Goal: Task Accomplishment & Management: Complete application form

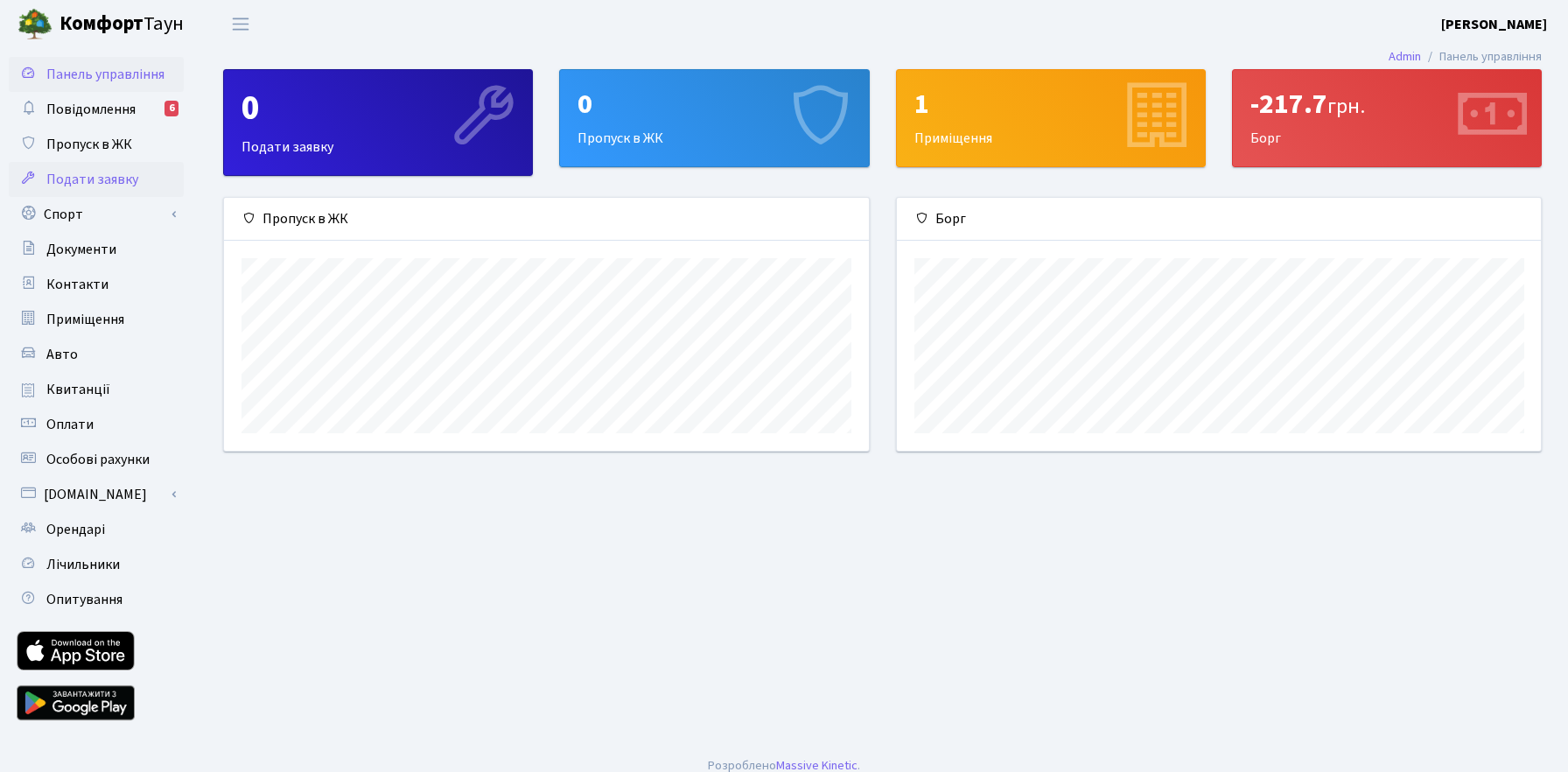
click at [108, 175] on span "Подати заявку" at bounding box center [92, 180] width 92 height 19
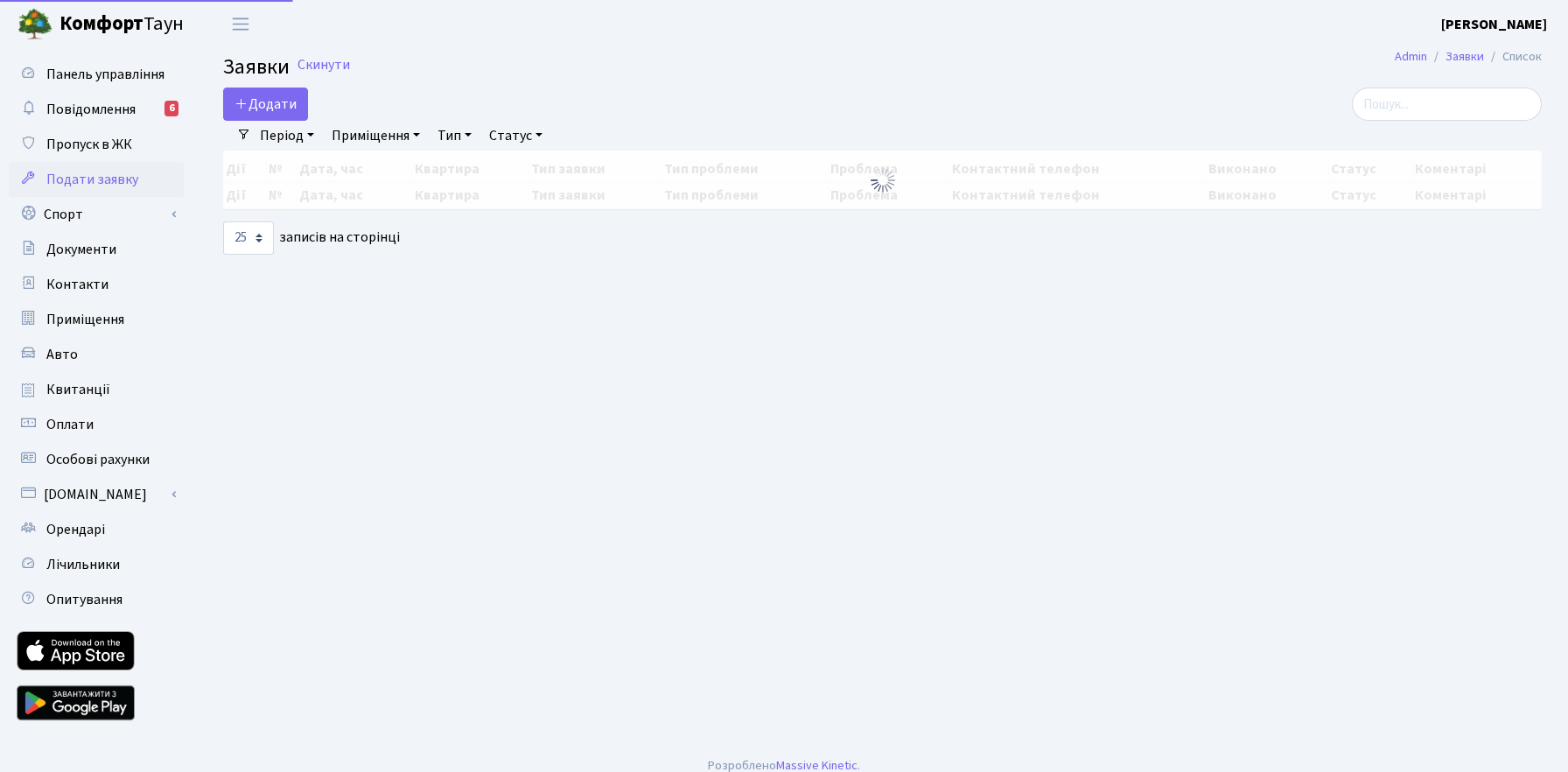
select select "25"
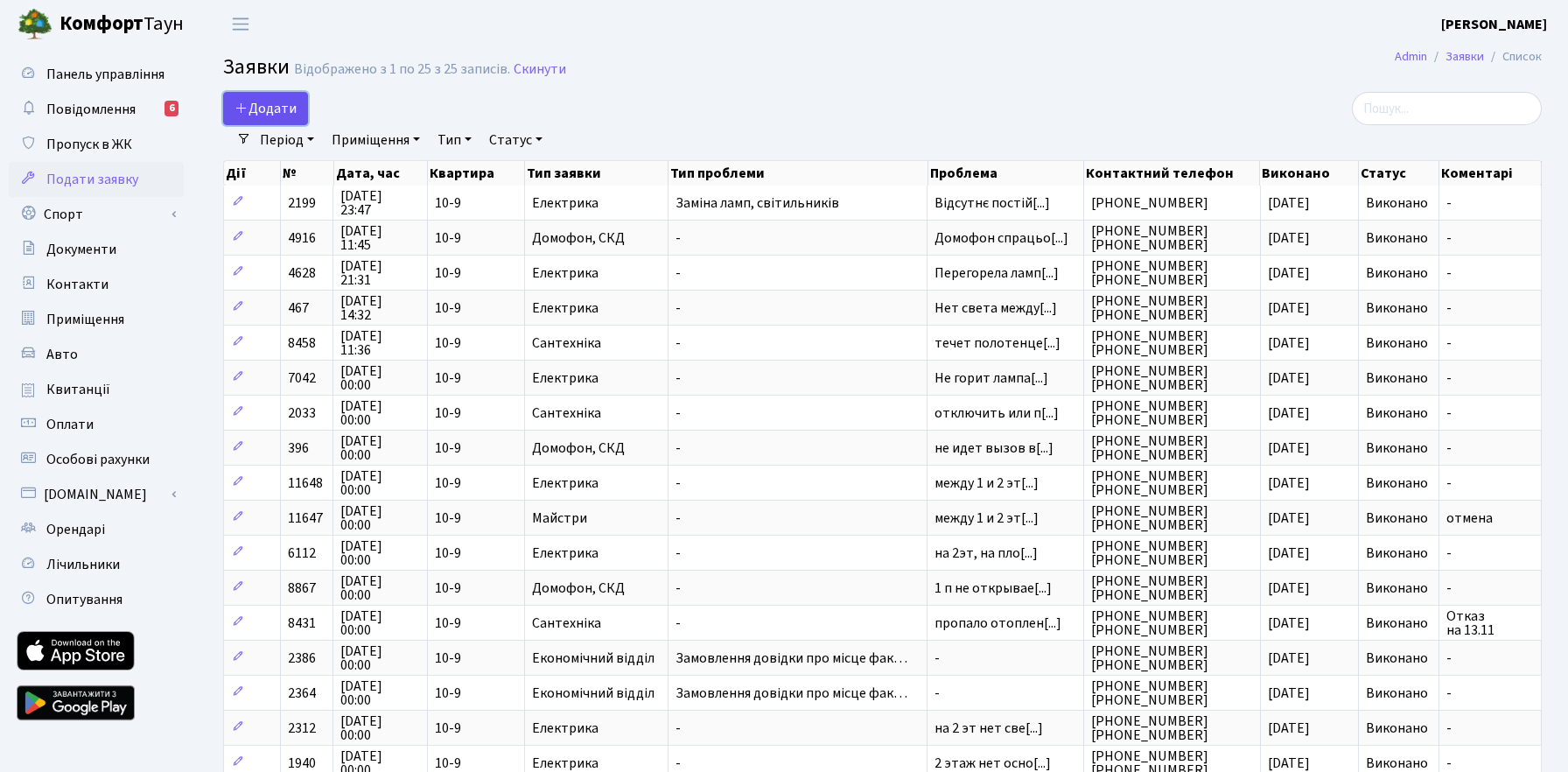
click at [288, 106] on span "Додати" at bounding box center [265, 109] width 62 height 19
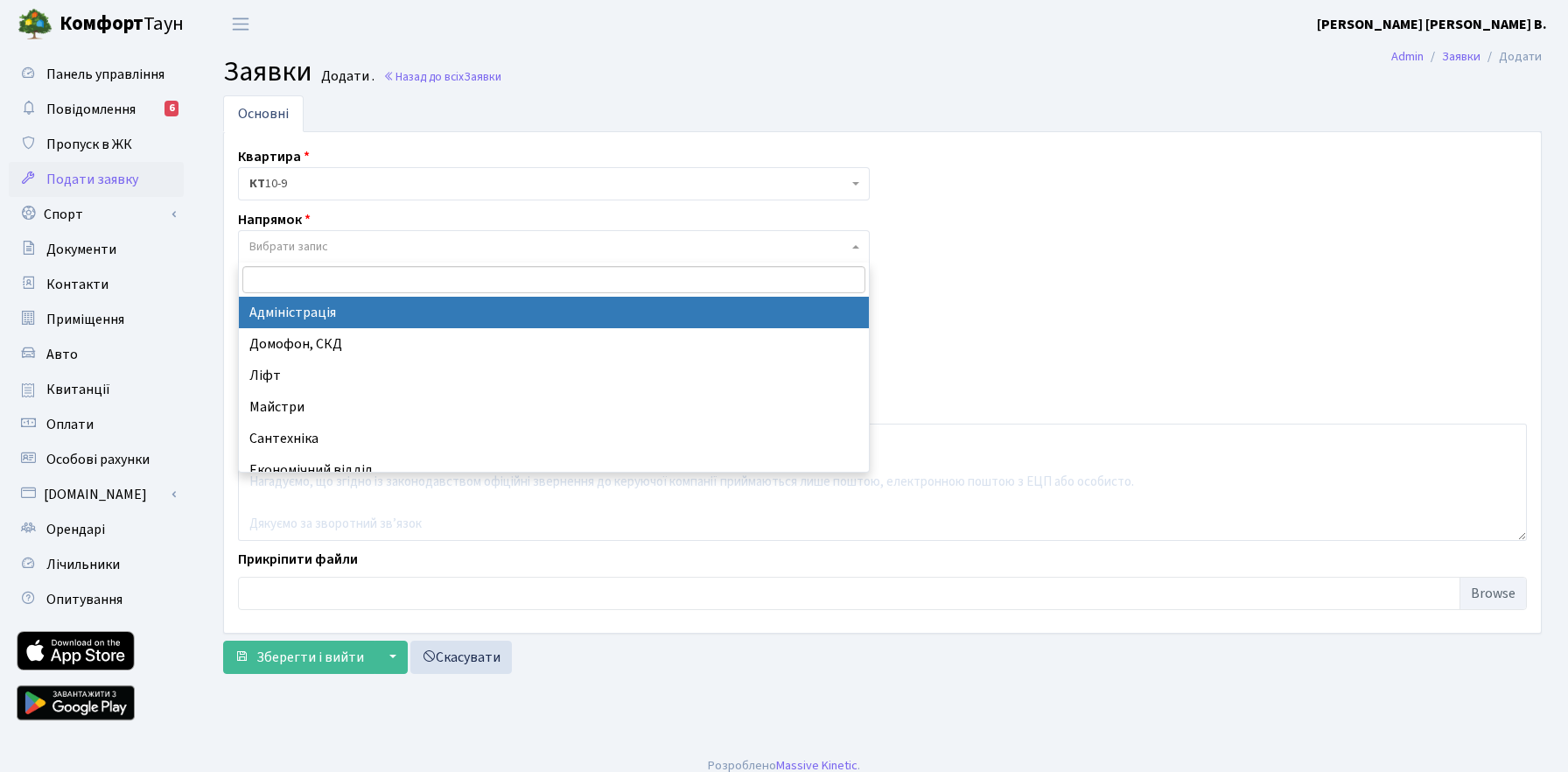
click at [383, 245] on span "Вибрати запис" at bounding box center [548, 247] width 599 height 18
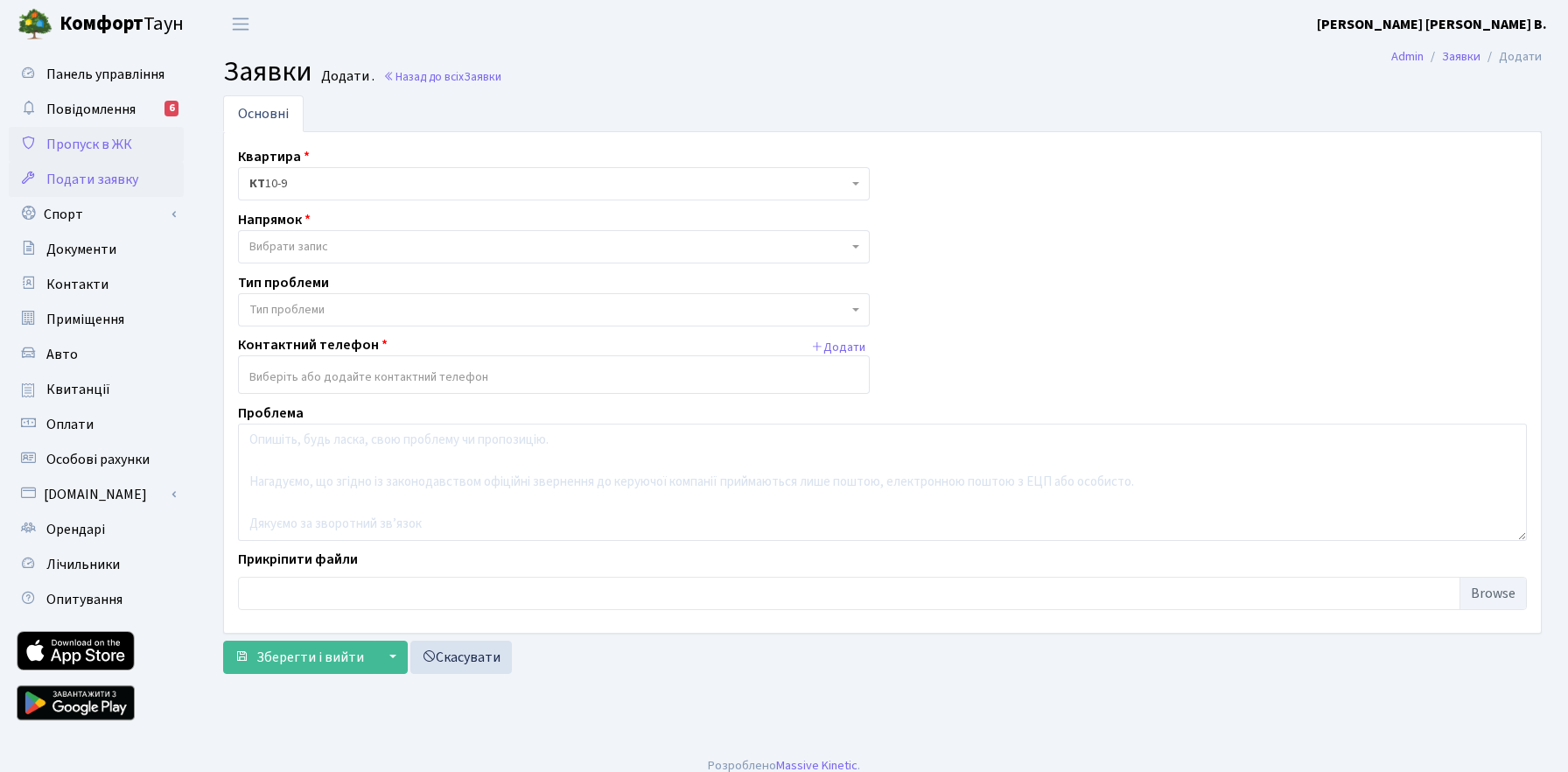
click at [105, 138] on span "Пропуск в ЖК" at bounding box center [89, 145] width 86 height 19
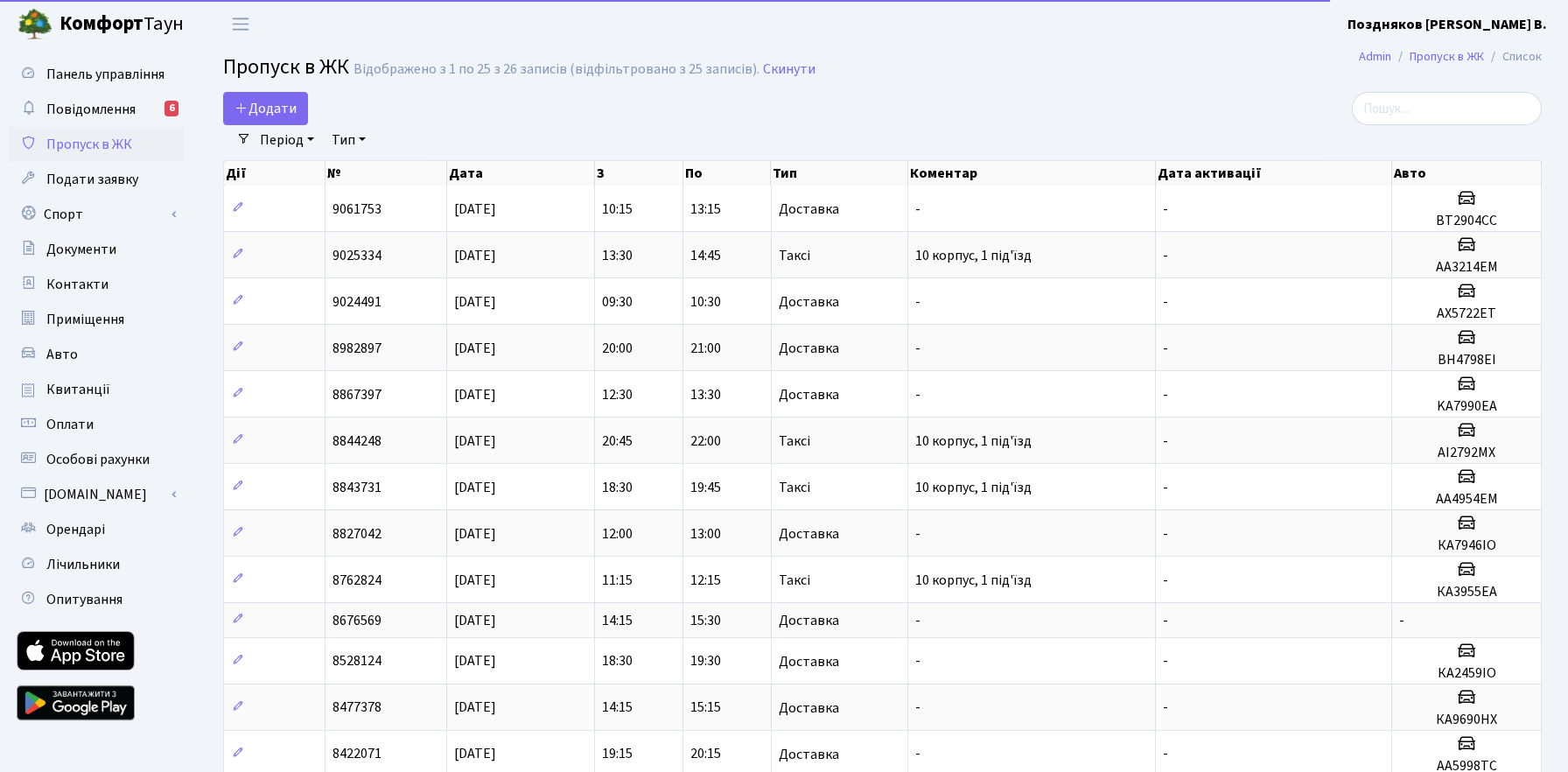
select select "25"
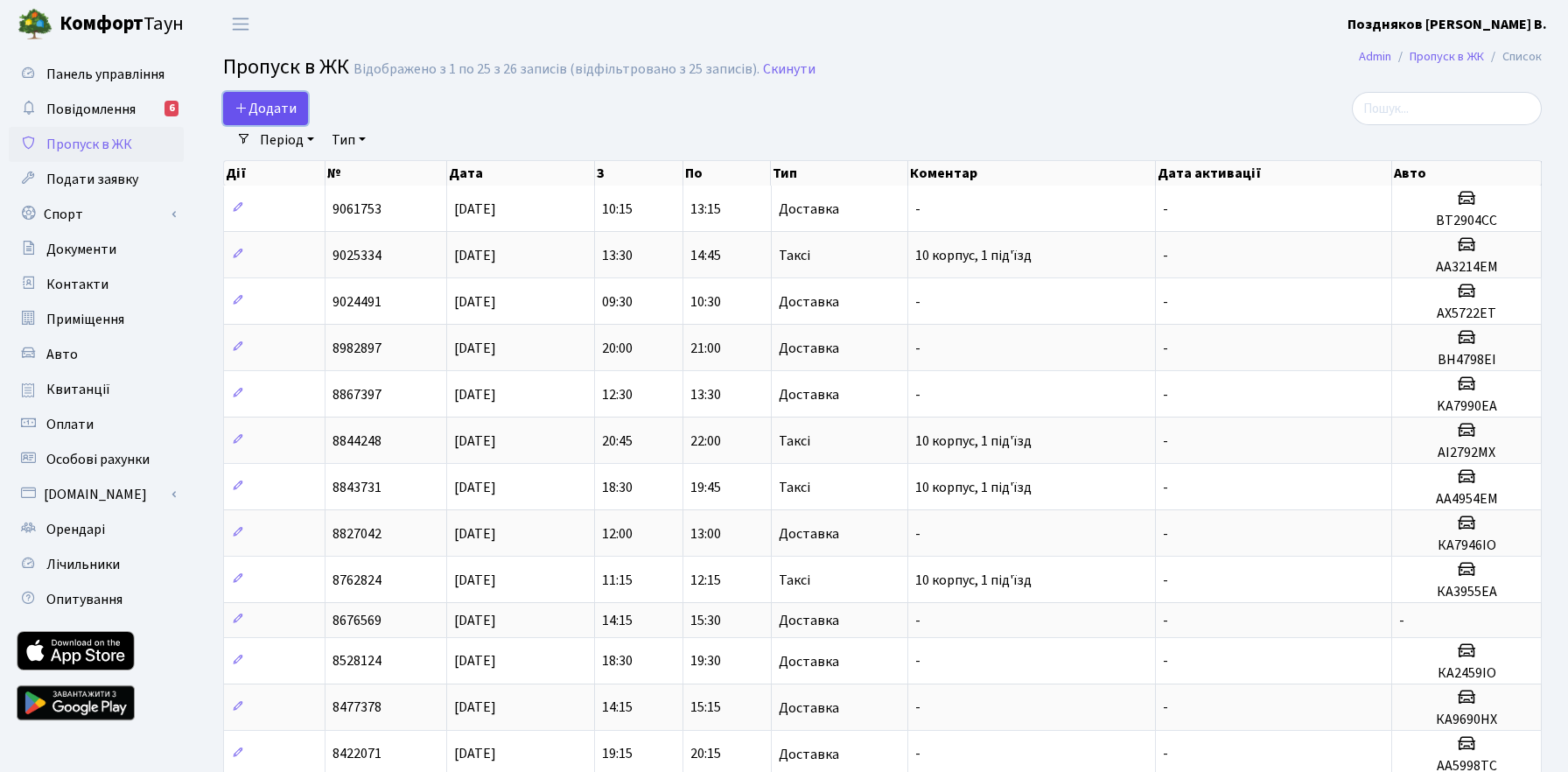
click at [276, 102] on span "Додати" at bounding box center [265, 109] width 62 height 19
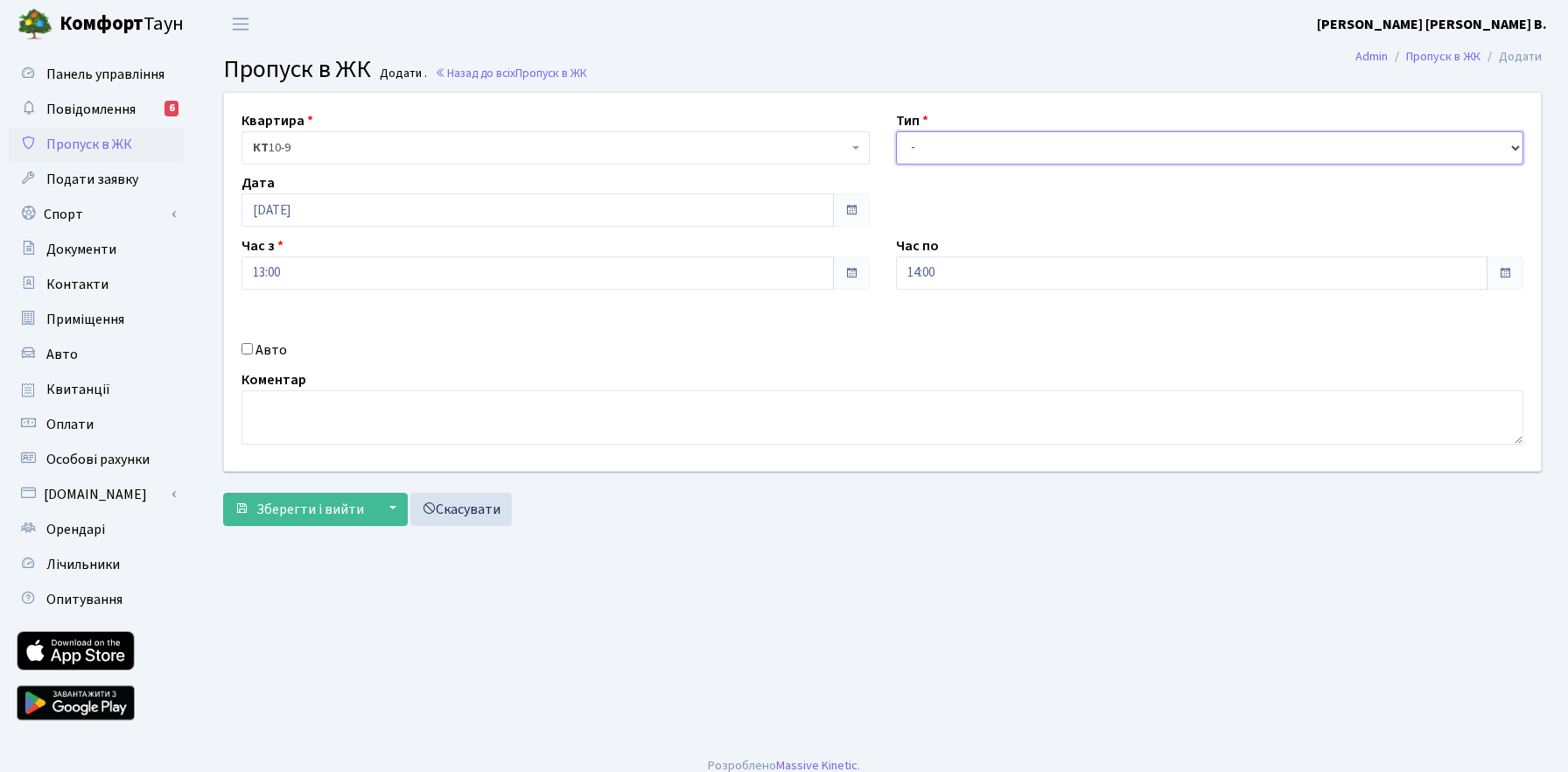
click at [1038, 143] on select "- Доставка Таксі Гості Сервіс" at bounding box center [1210, 148] width 629 height 33
select select "1"
click at [896, 132] on select "- Доставка Таксі Гості Сервіс" at bounding box center [1210, 148] width 629 height 33
click at [252, 348] on input "Авто" at bounding box center [246, 348] width 11 height 11
checkbox input "true"
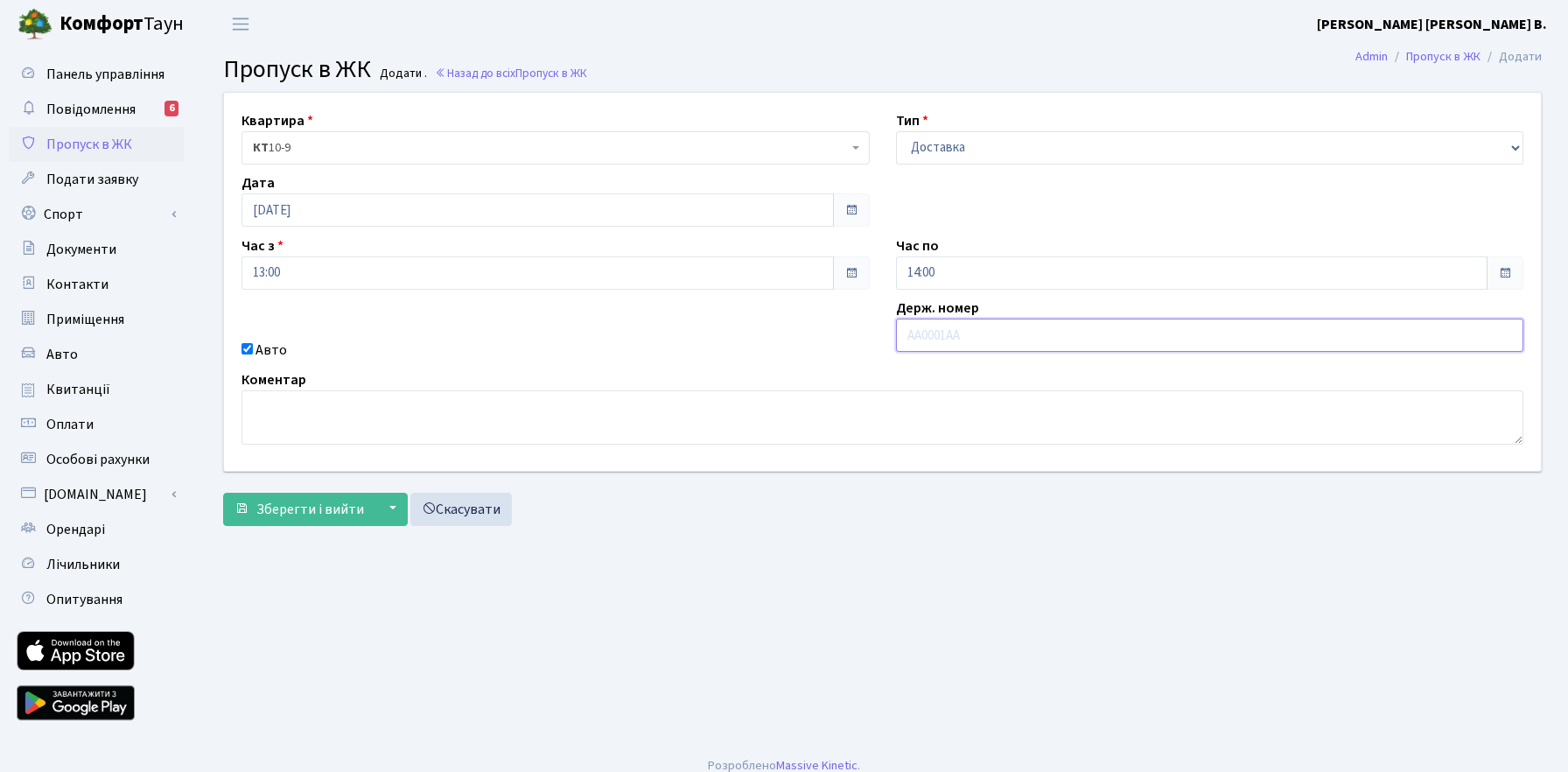
paste input "АА5998ТС"
type input "АА5998ТС"
click at [325, 502] on span "Зберегти і вийти" at bounding box center [310, 510] width 108 height 19
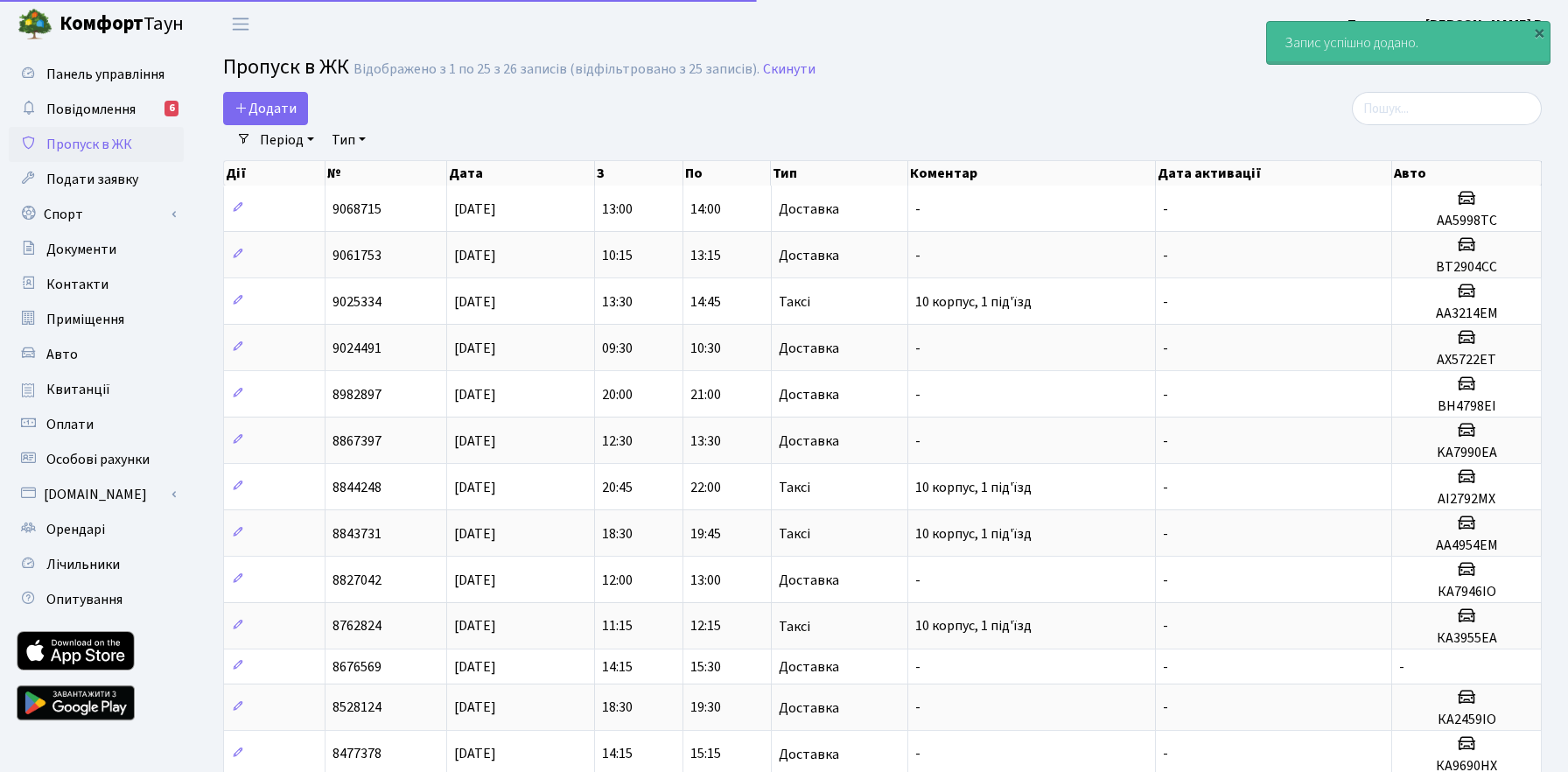
select select "25"
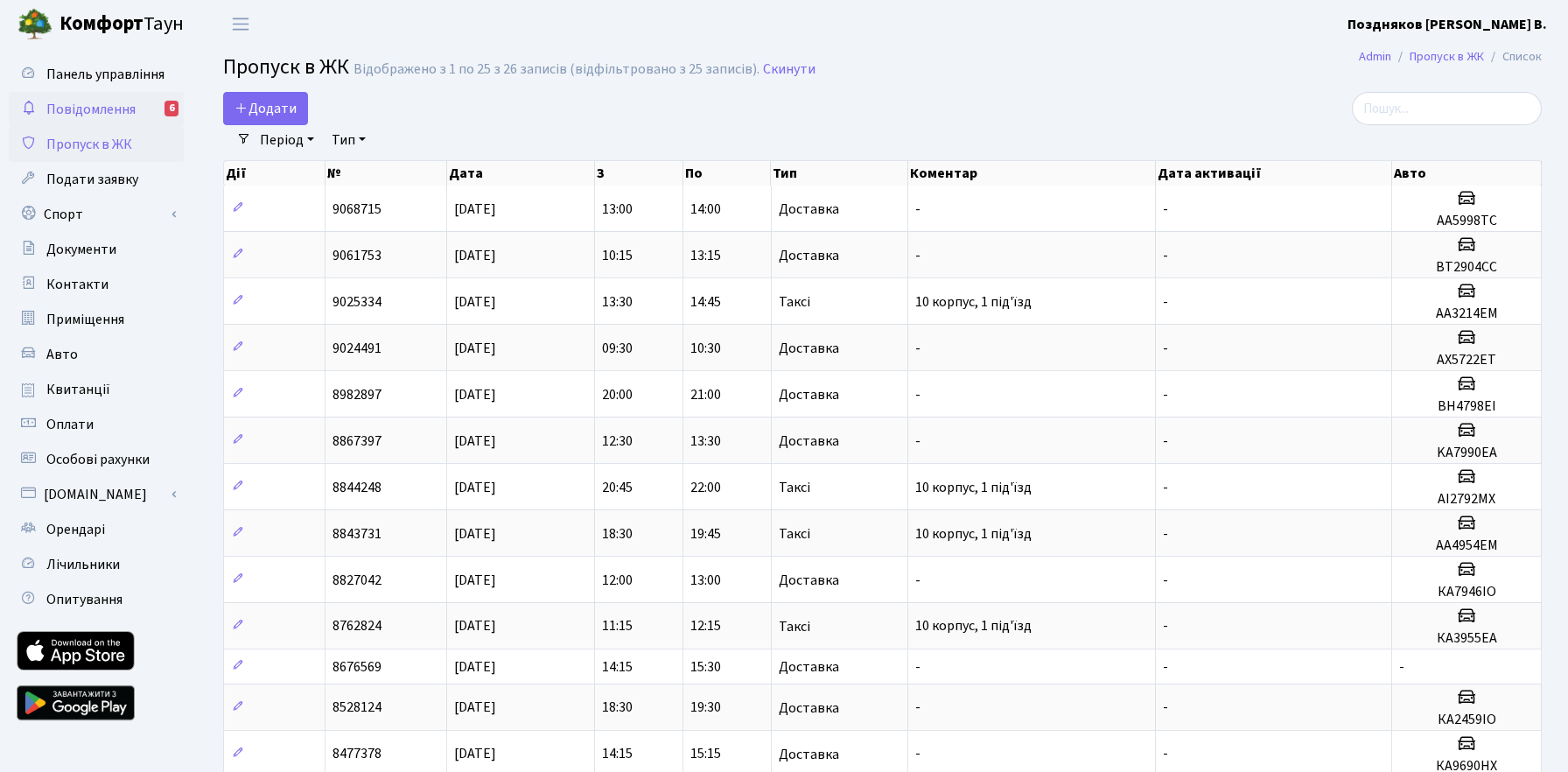
click at [82, 115] on span "Повідомлення" at bounding box center [91, 110] width 89 height 19
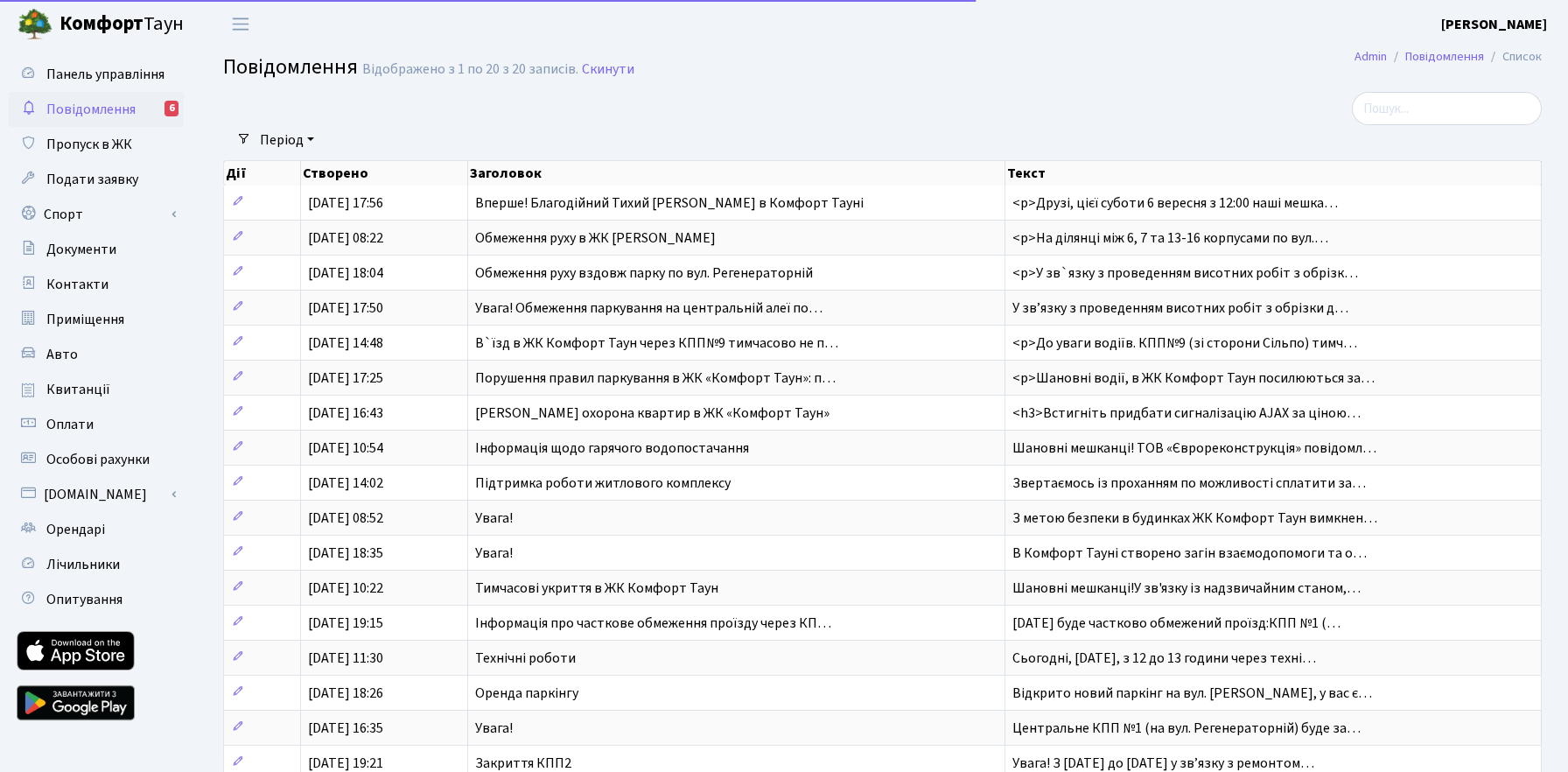
select select "25"
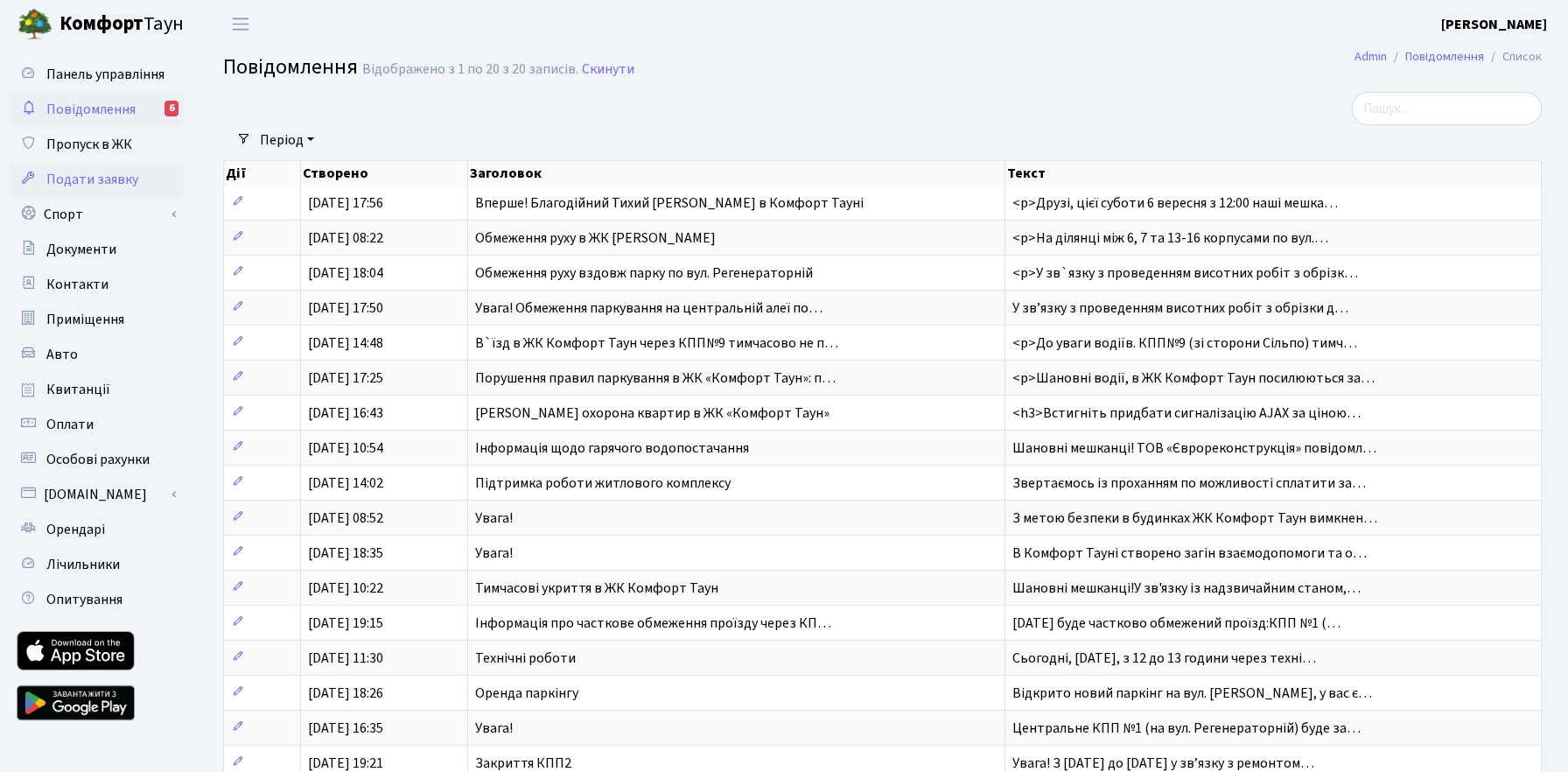
click at [105, 178] on span "Подати заявку" at bounding box center [92, 180] width 92 height 19
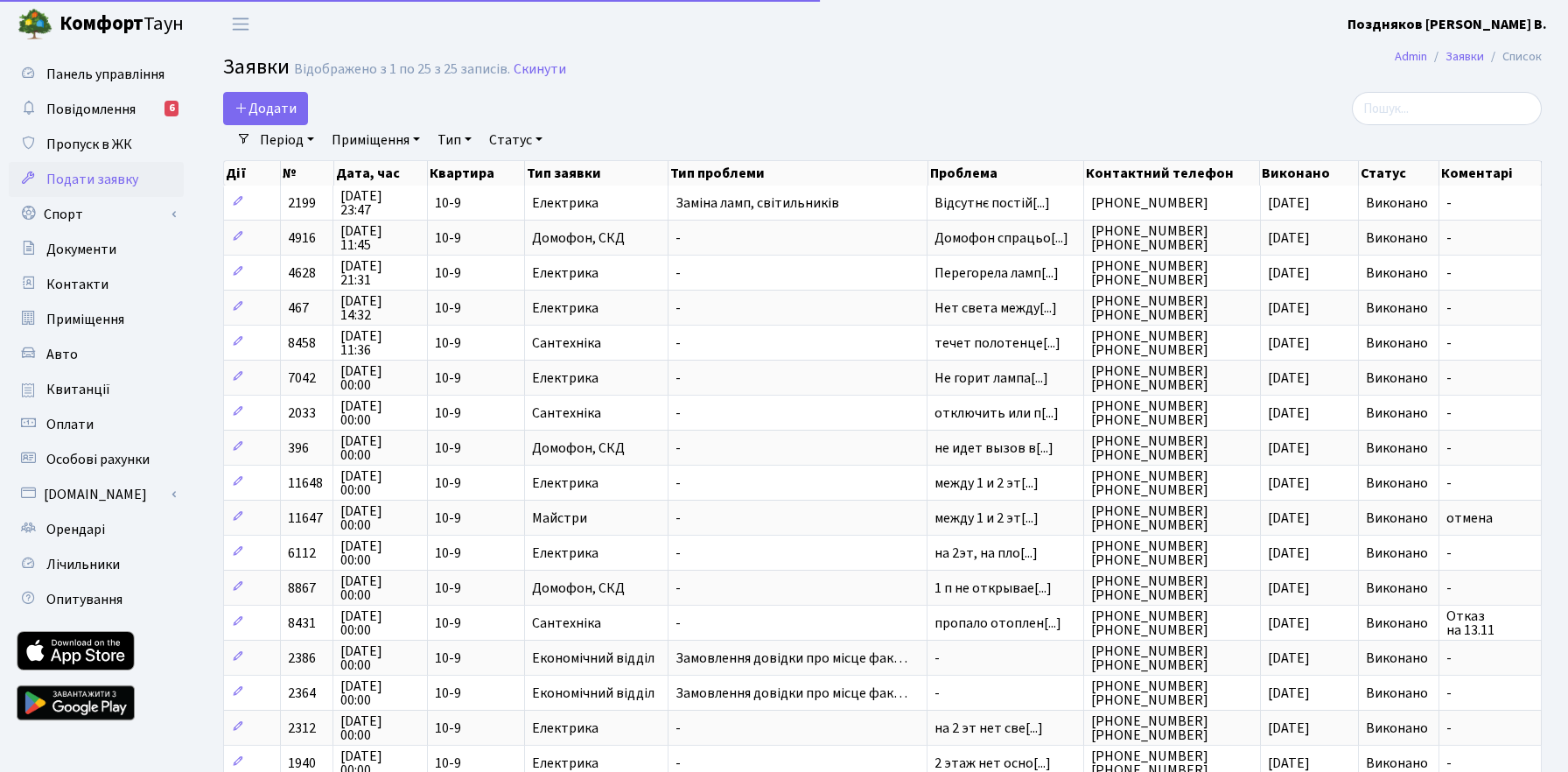
select select "25"
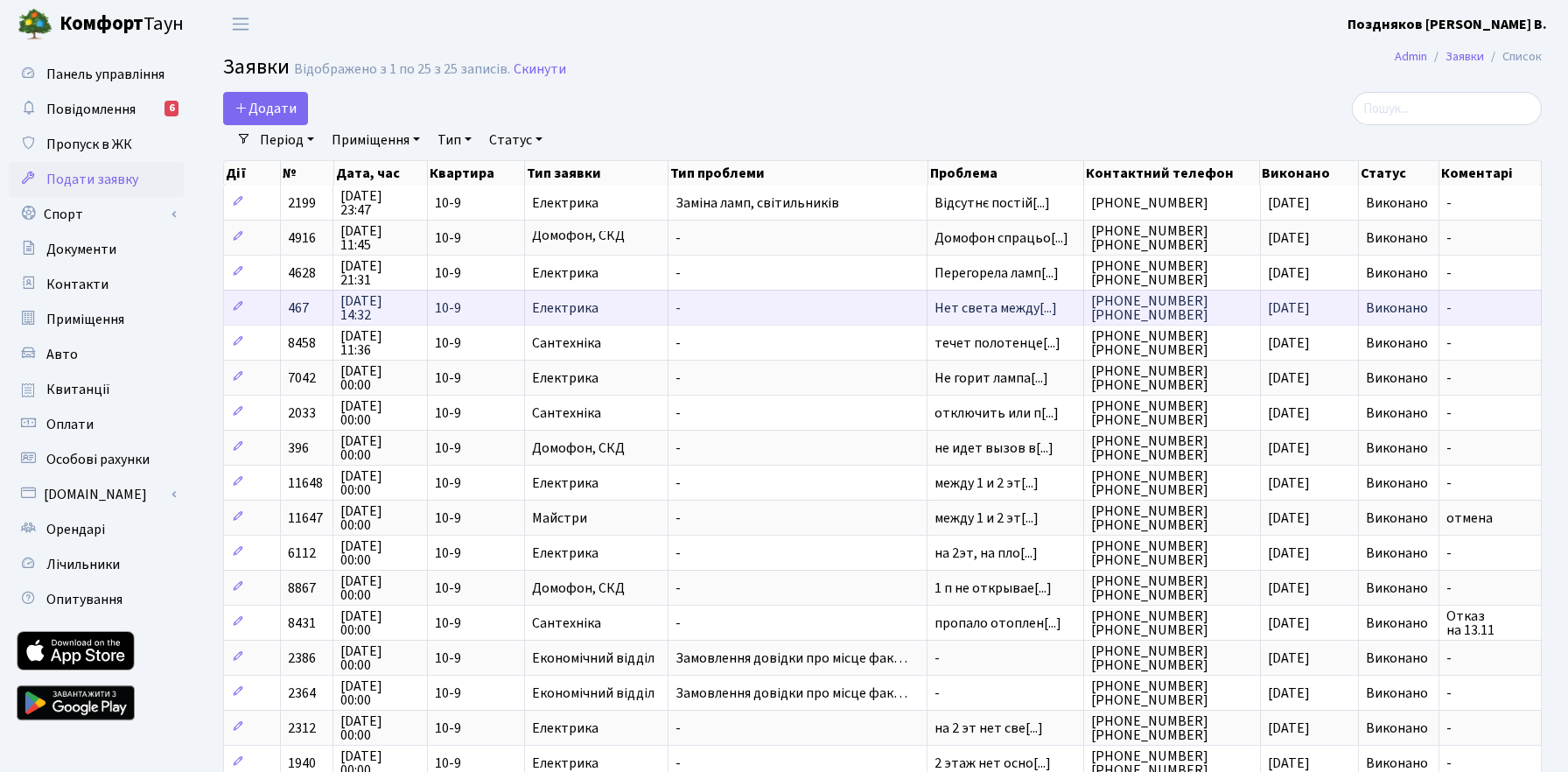
scroll to position [3, 0]
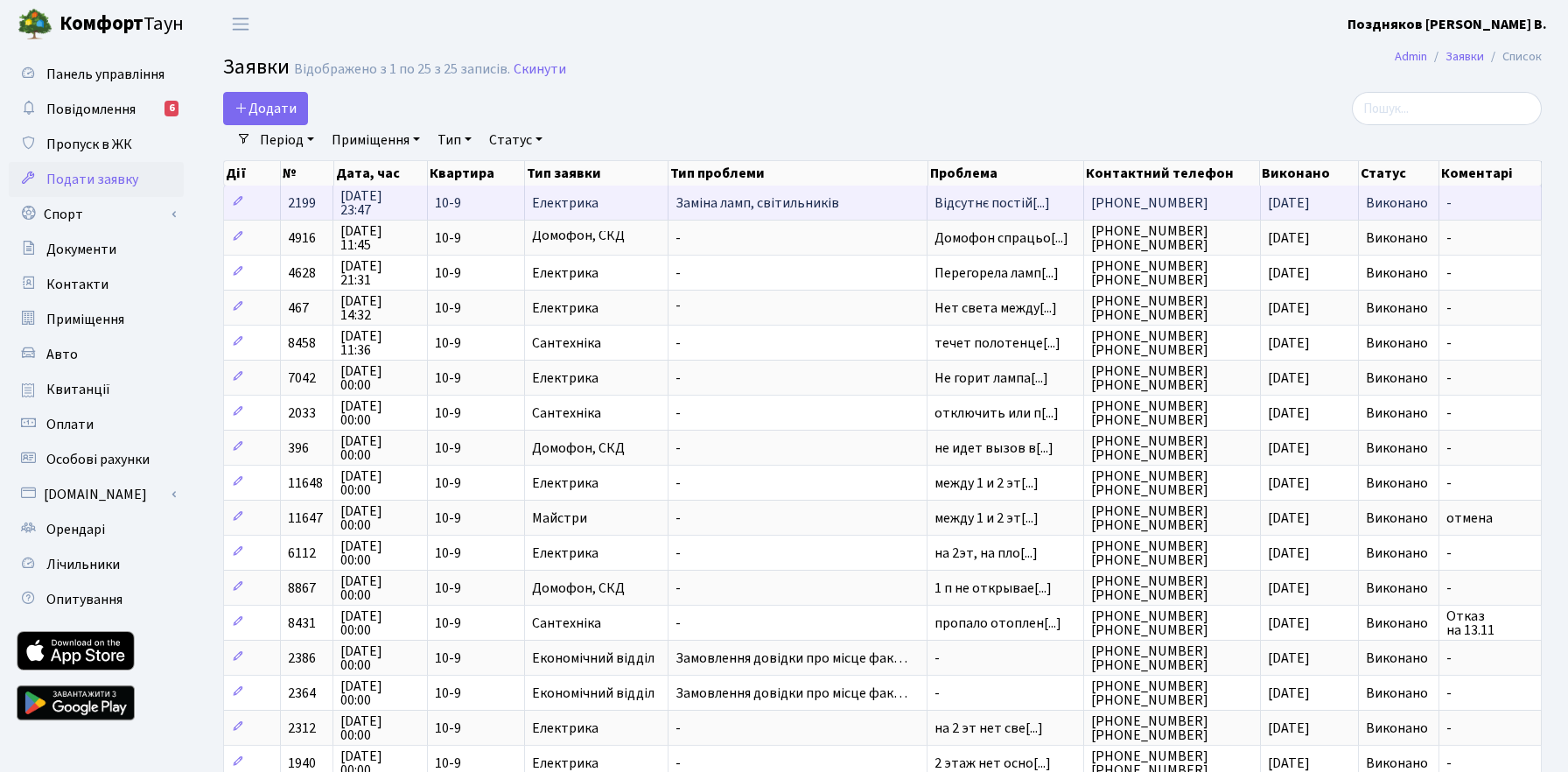
click at [837, 209] on span "Заміна ламп, світильників" at bounding box center [797, 204] width 244 height 14
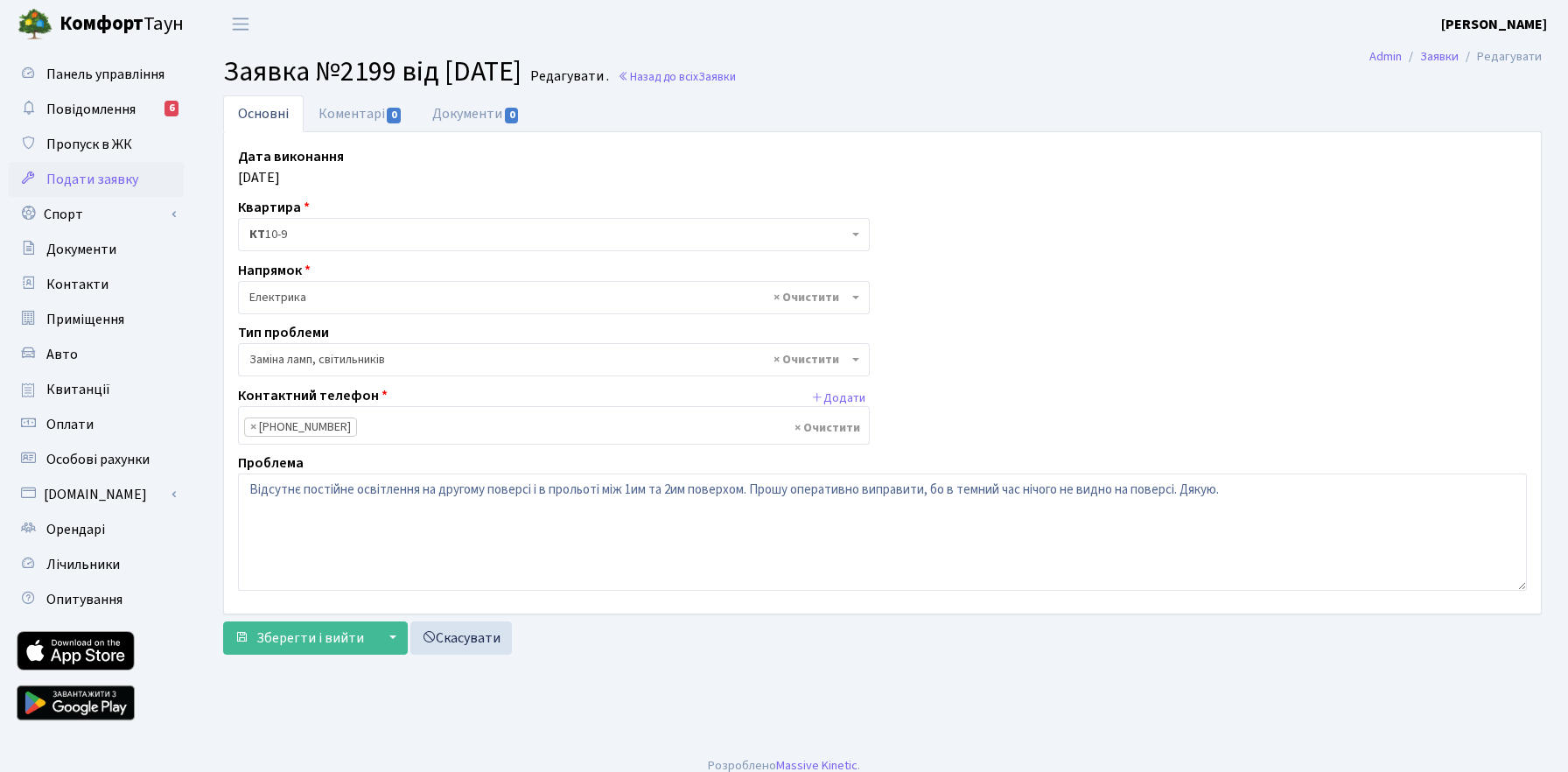
select select "40"
click at [105, 69] on span "Панель управління" at bounding box center [105, 75] width 118 height 19
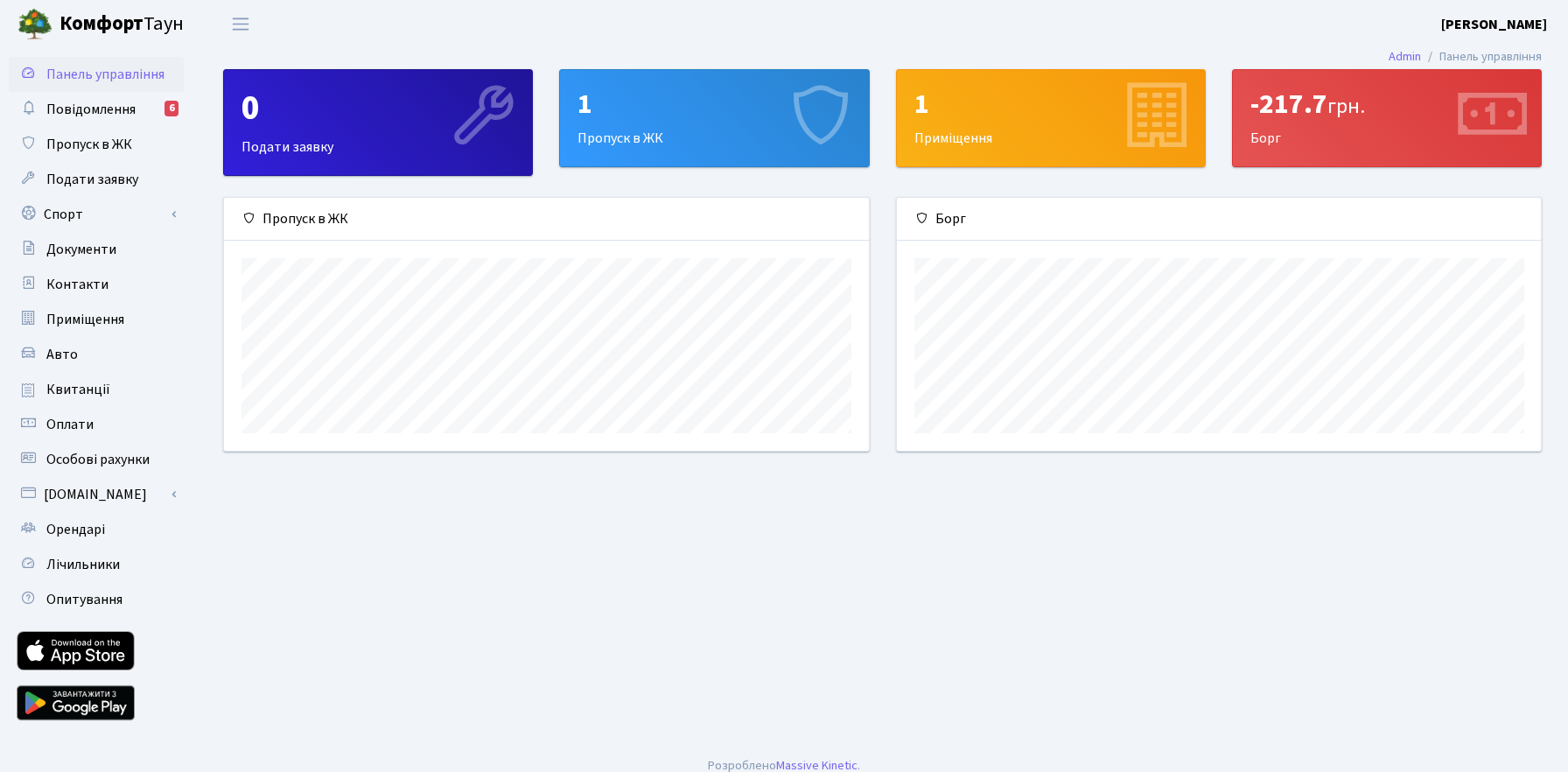
scroll to position [253, 644]
